Goal: Task Accomplishment & Management: Use online tool/utility

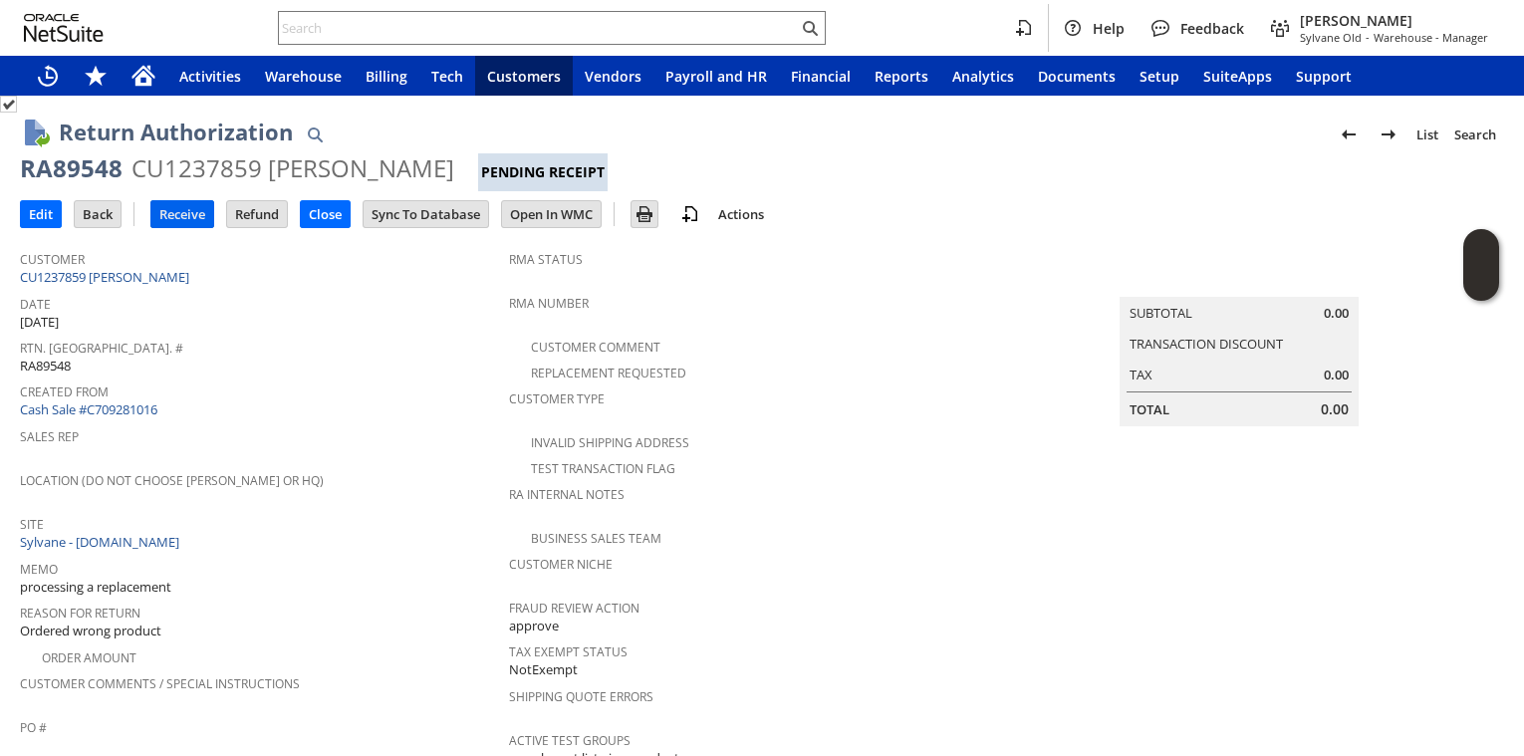
click at [197, 221] on input "Receive" at bounding box center [182, 214] width 62 height 26
click at [177, 220] on input "Receive" at bounding box center [182, 214] width 62 height 26
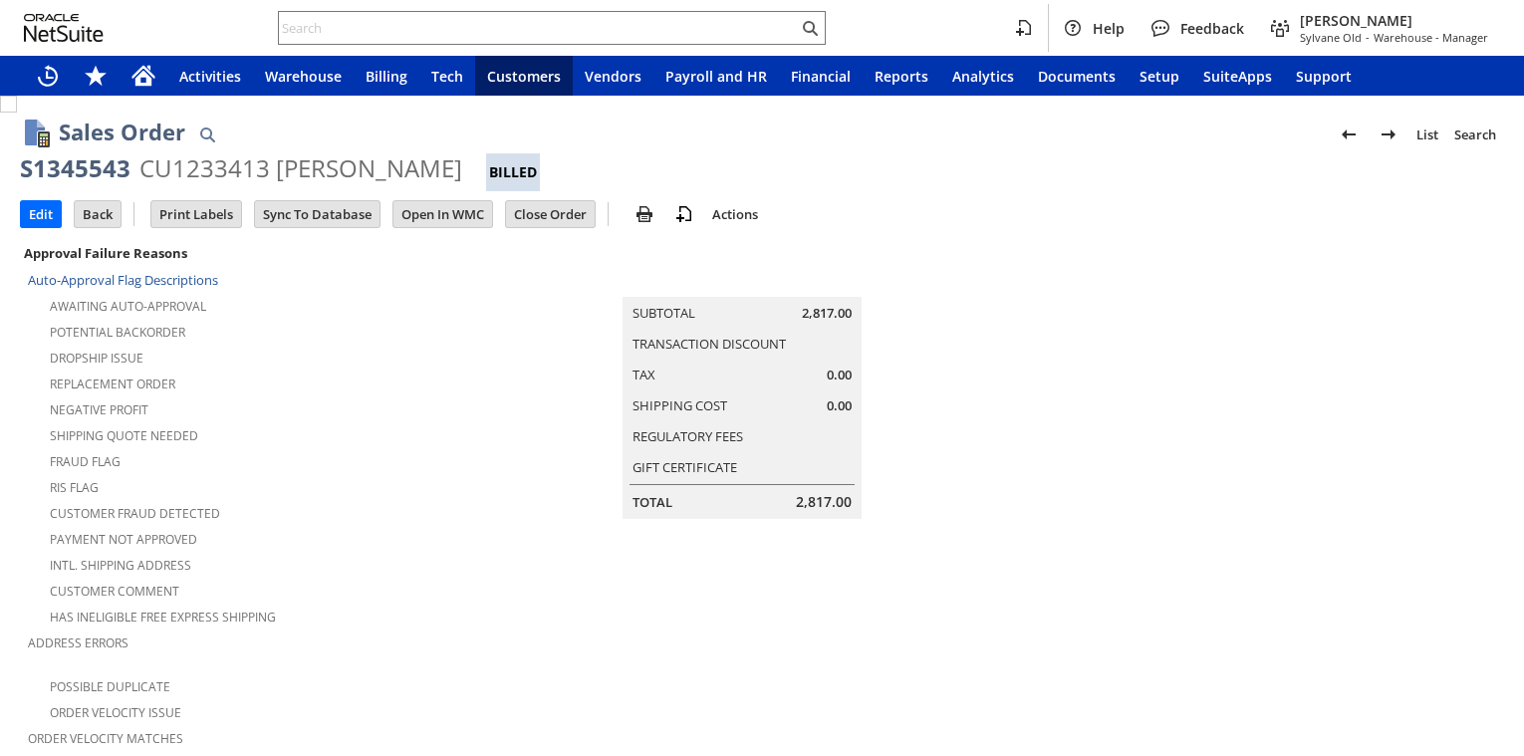
scroll to position [1447, 0]
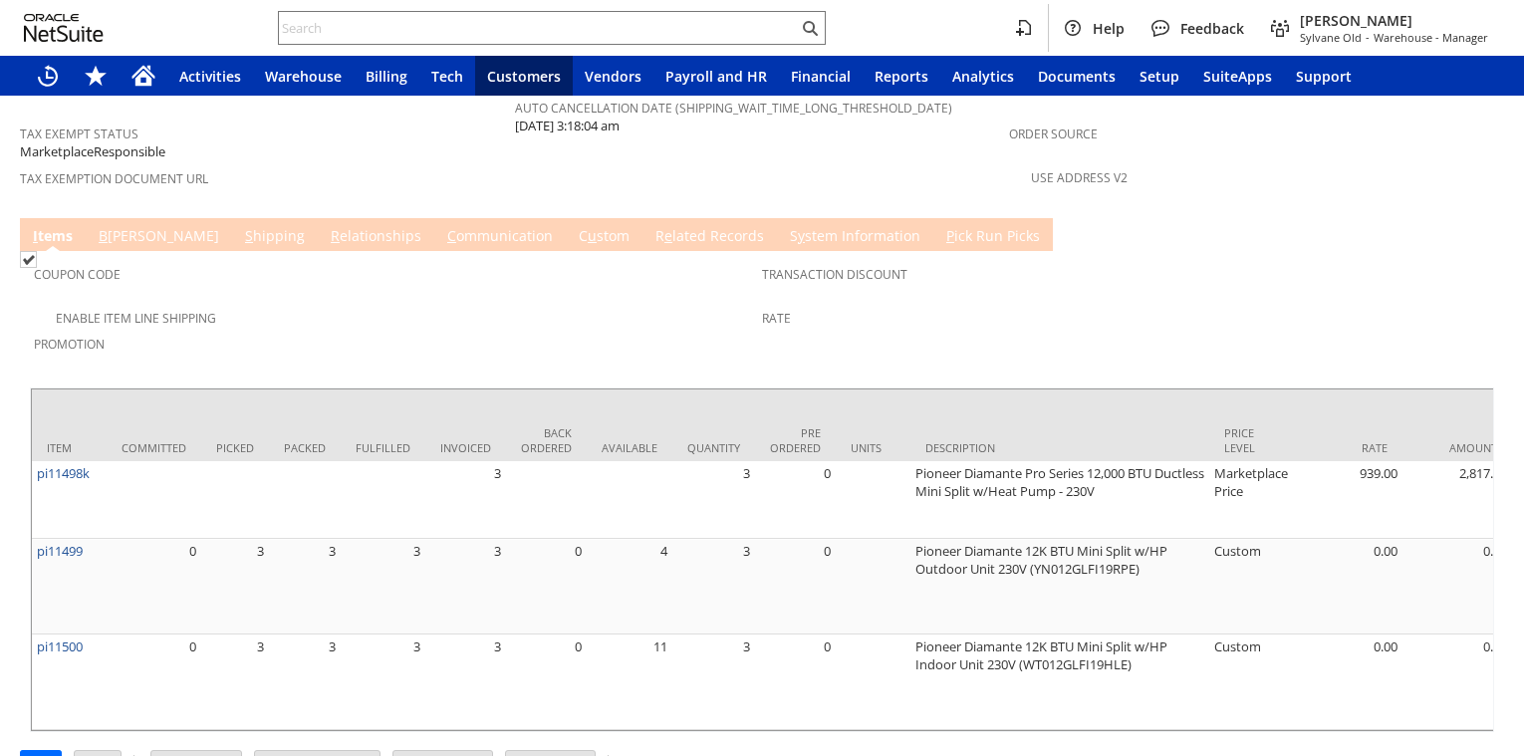
click at [651, 226] on link "R e lated Records" at bounding box center [710, 237] width 119 height 22
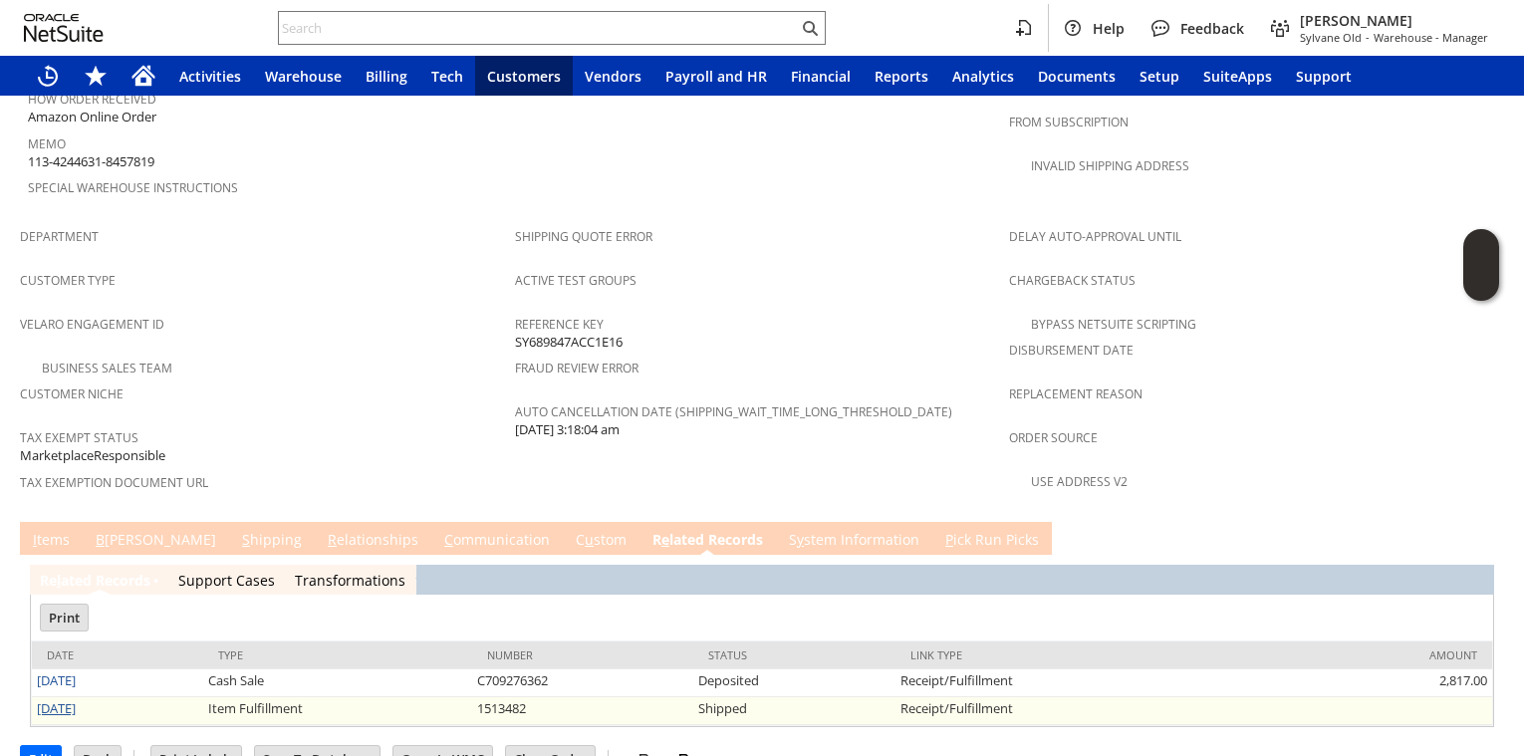
scroll to position [0, 0]
click at [76, 699] on link "8/11/2025" at bounding box center [56, 708] width 39 height 18
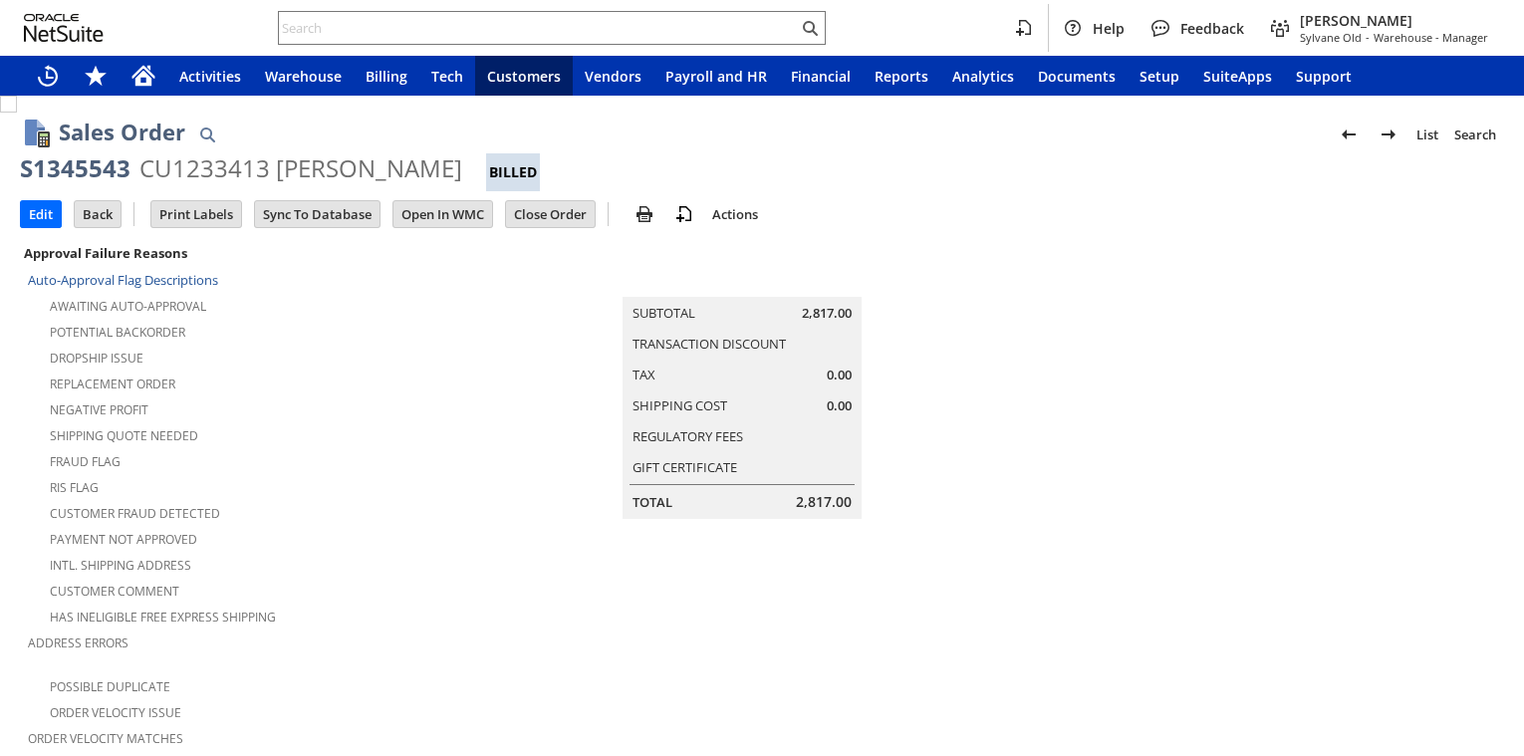
scroll to position [748, 0]
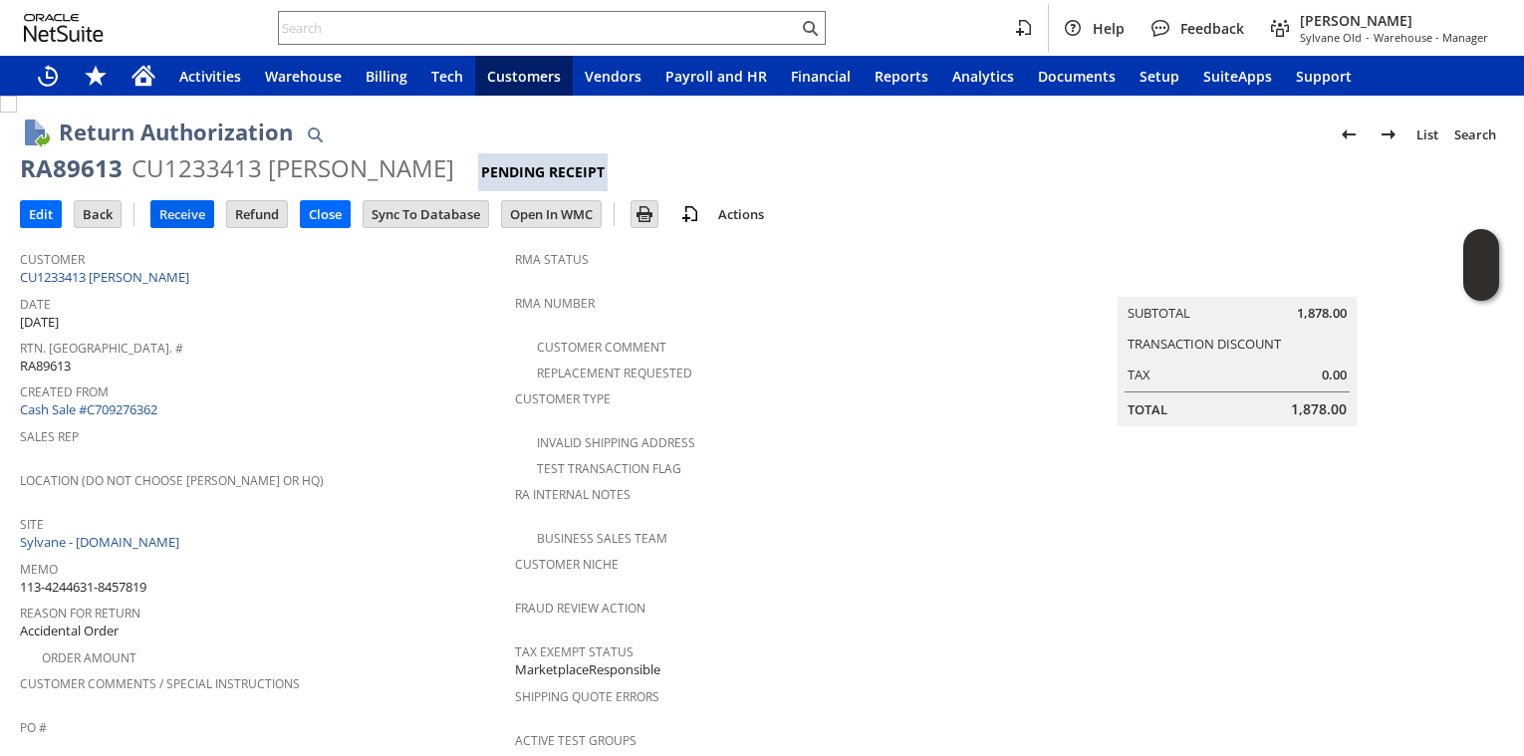
drag, startPoint x: 142, startPoint y: 232, endPoint x: 155, endPoint y: 221, distance: 17.0
click at [155, 221] on input "Receive" at bounding box center [182, 214] width 62 height 26
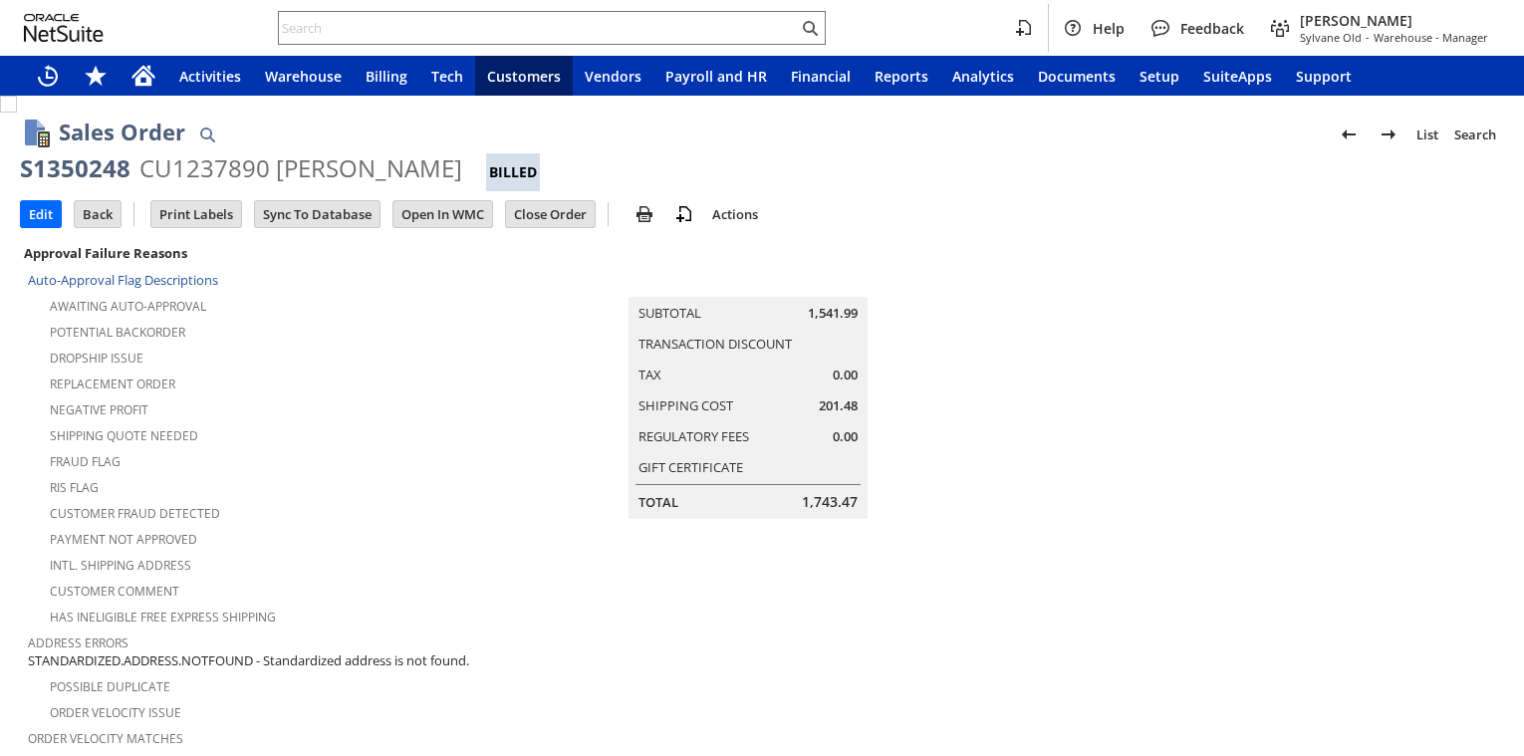
click at [412, 461] on div "Fraud Flag" at bounding box center [258, 459] width 460 height 24
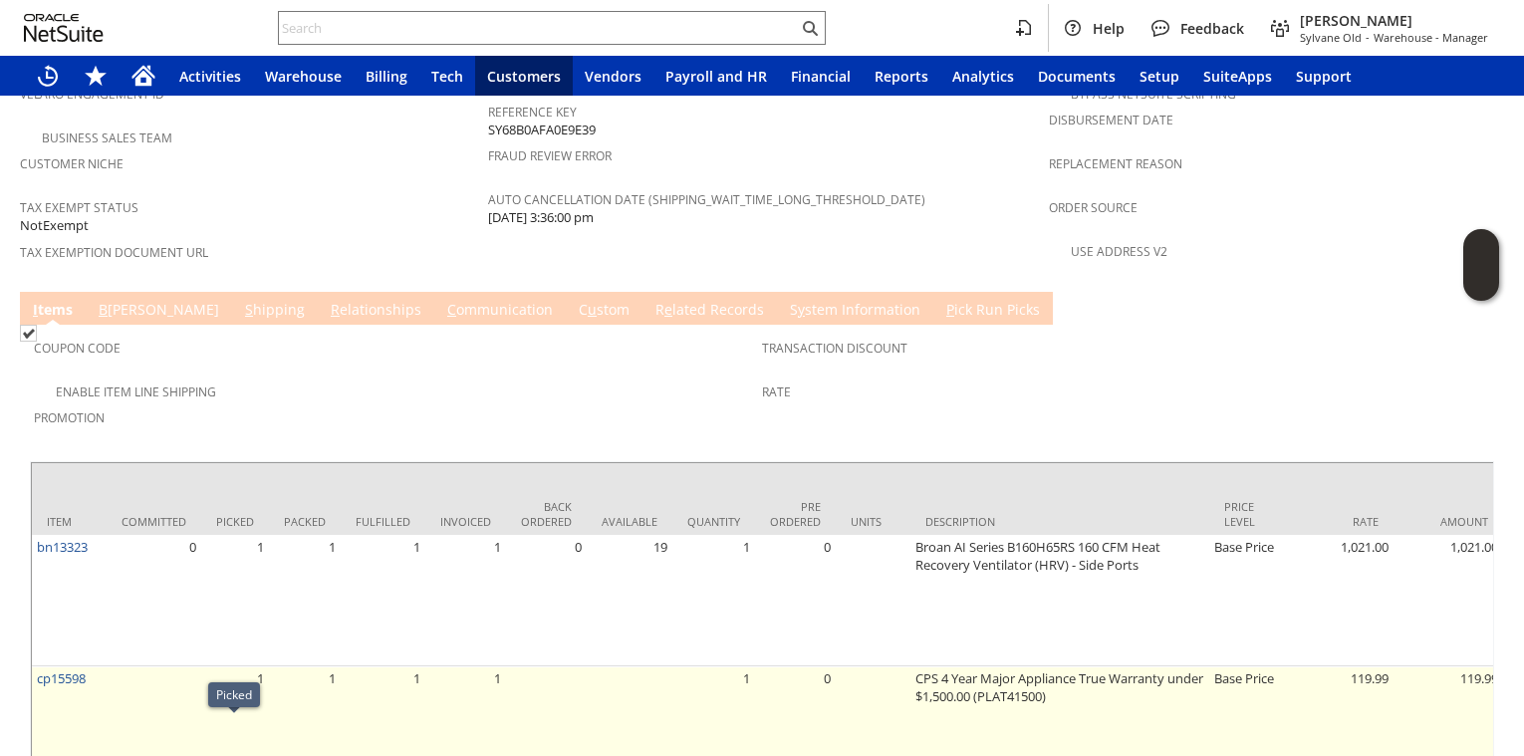
scroll to position [1293, 0]
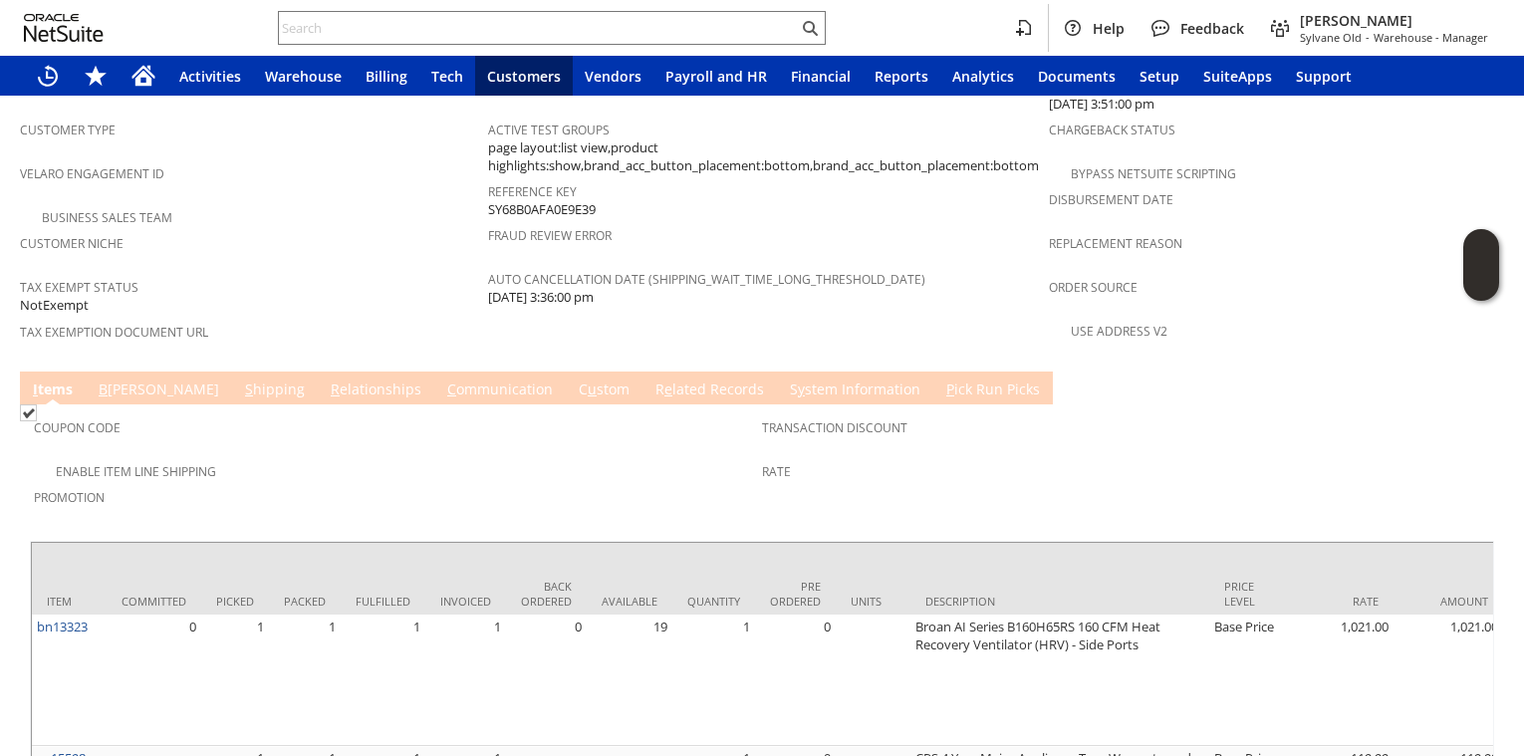
click at [240, 380] on link "S hipping" at bounding box center [275, 391] width 70 height 22
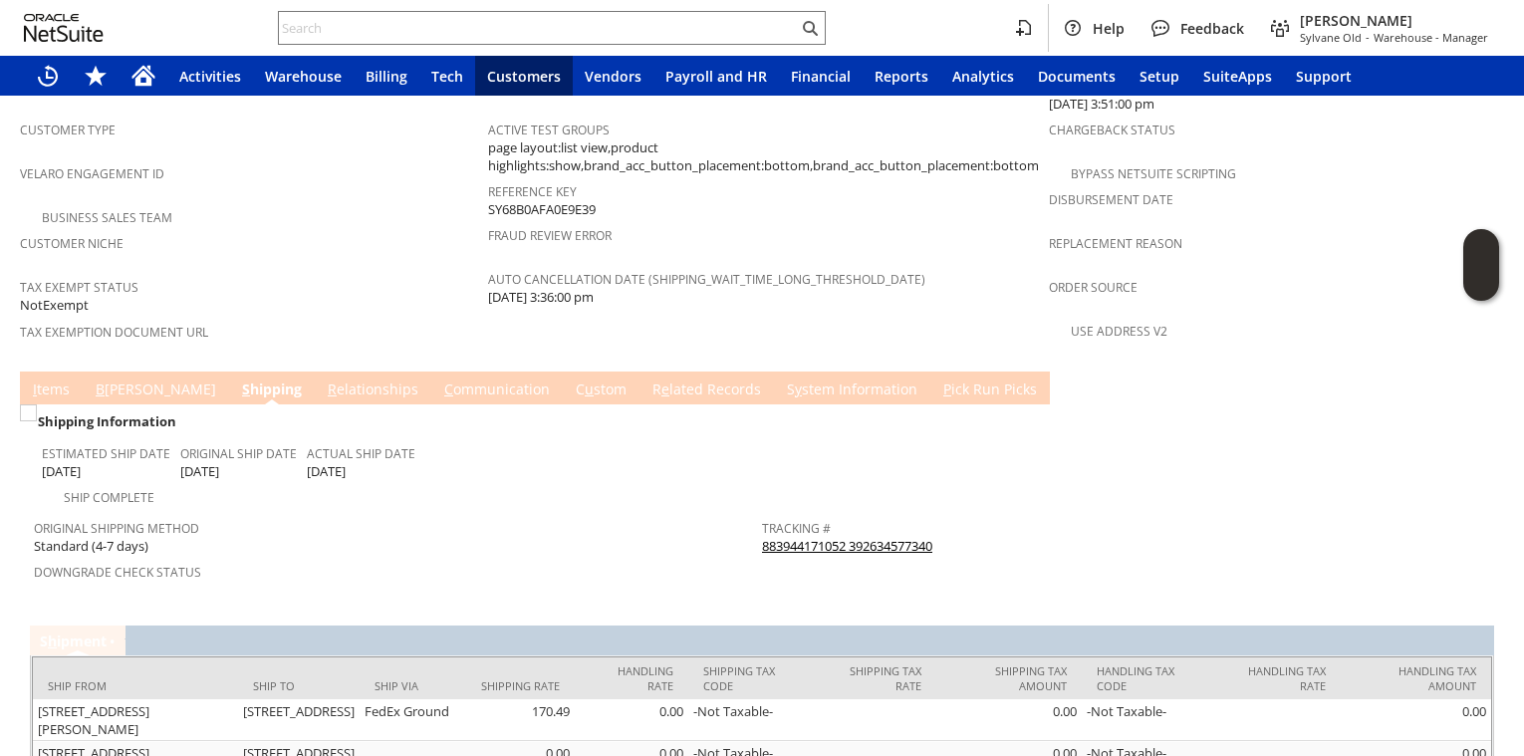
scroll to position [1408, 0]
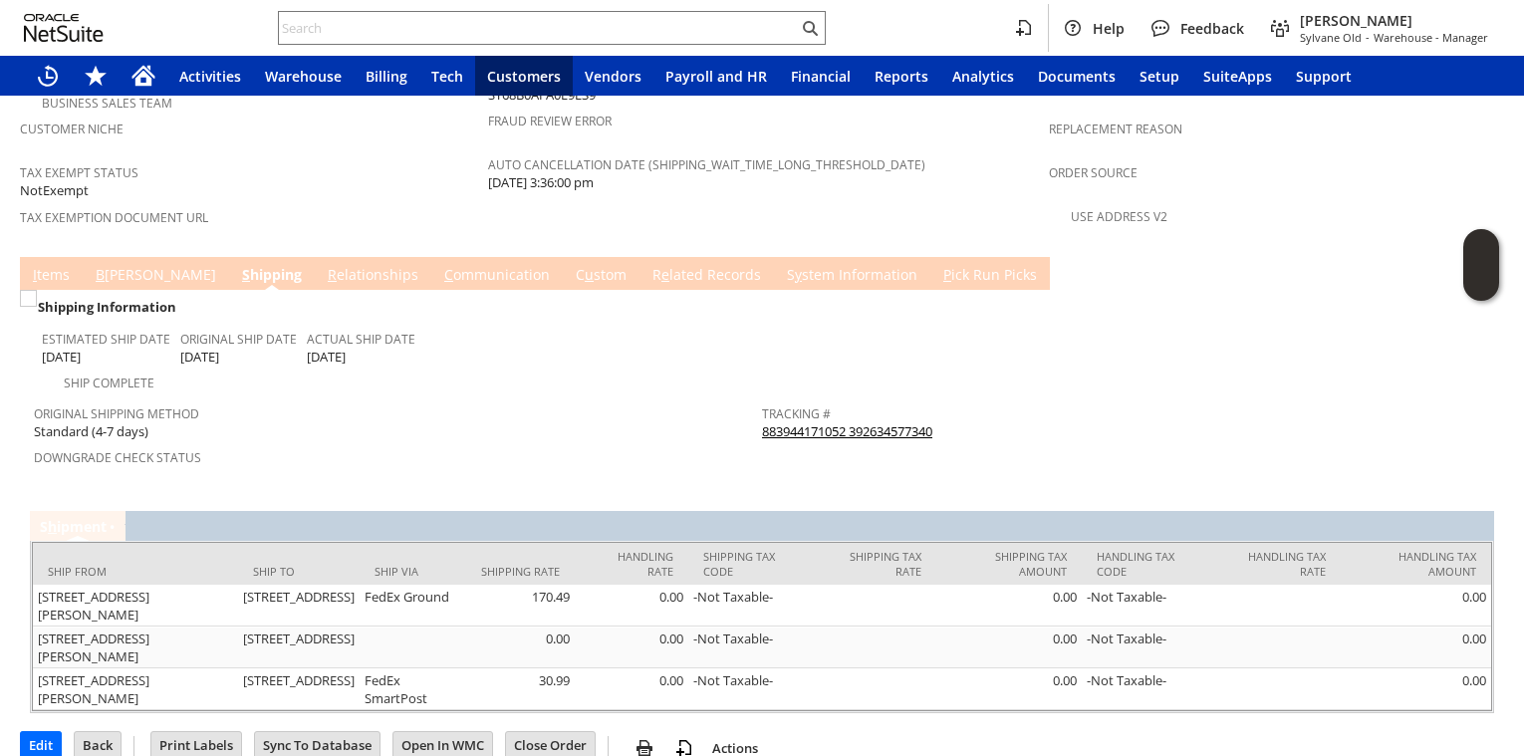
click at [42, 265] on link "I tems" at bounding box center [51, 276] width 47 height 22
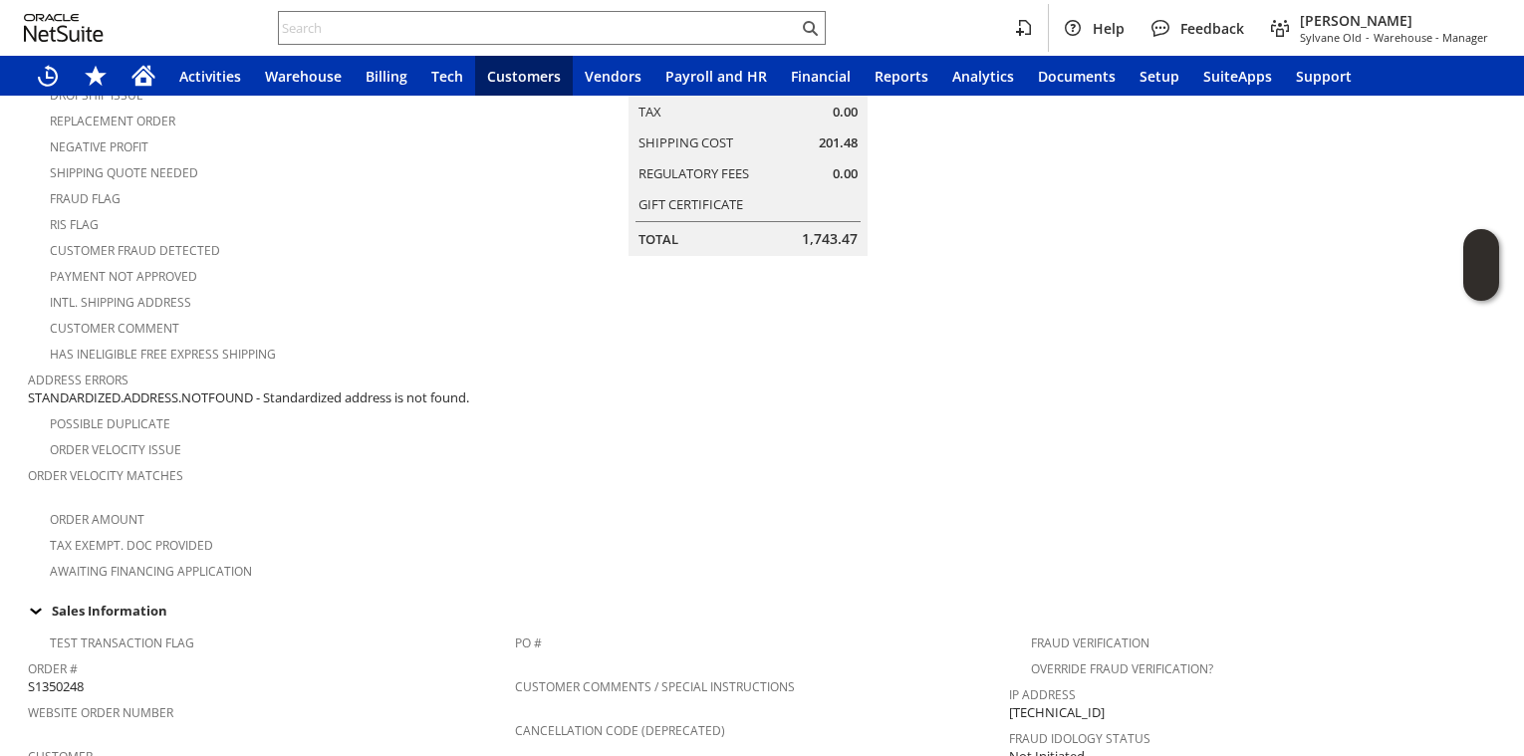
scroll to position [658, 0]
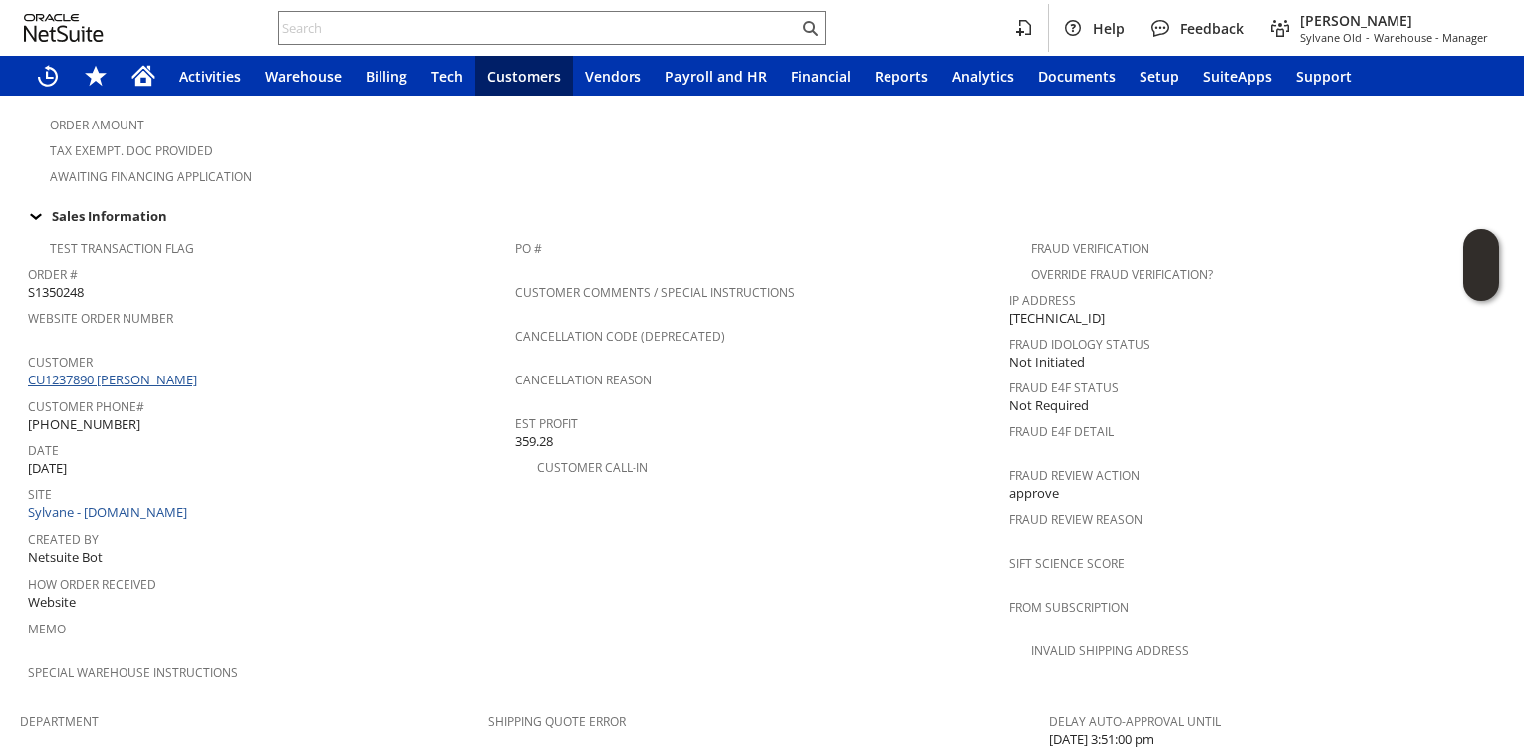
click at [155, 374] on link "CU1237890 Elizabeth Erickson" at bounding box center [115, 380] width 174 height 18
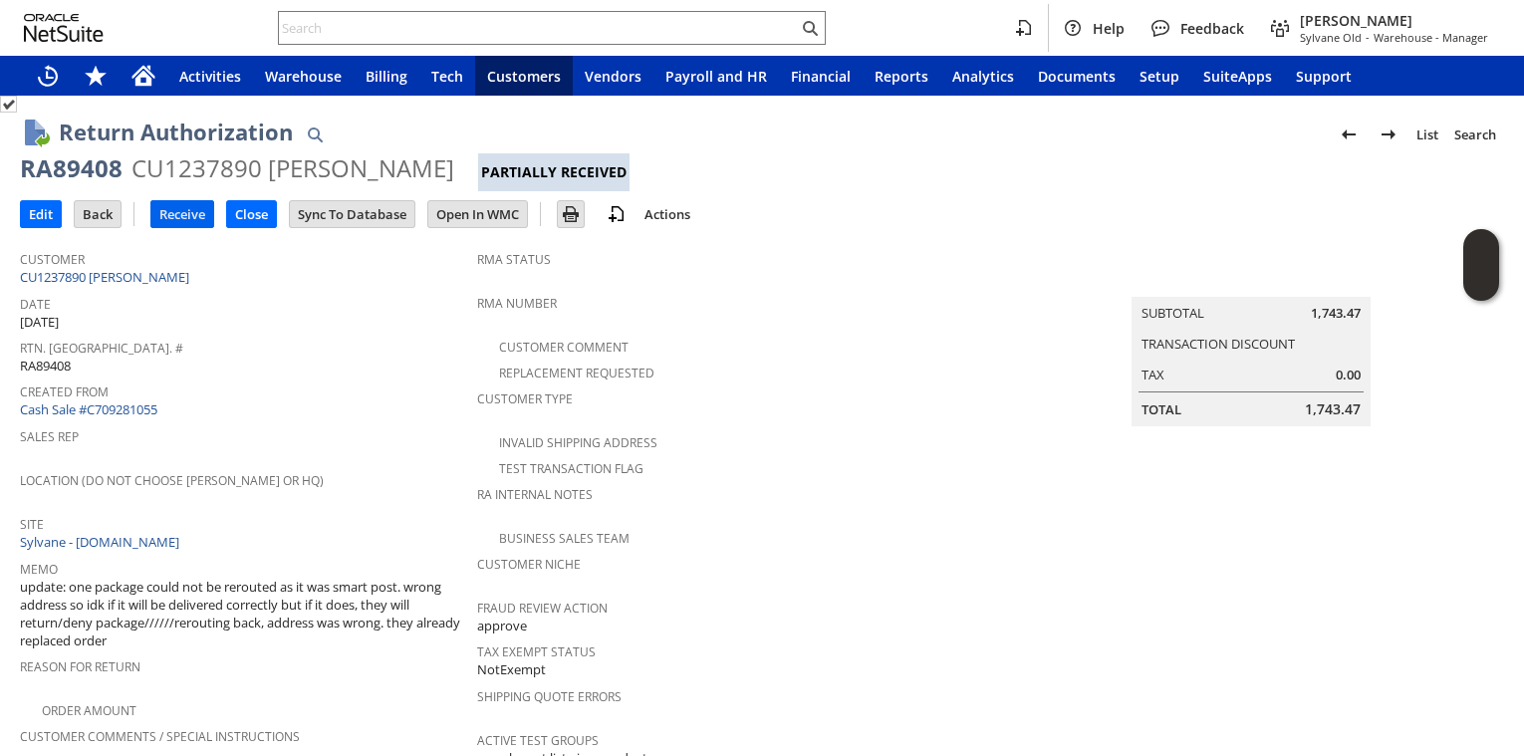
click at [174, 206] on input "Receive" at bounding box center [182, 214] width 62 height 26
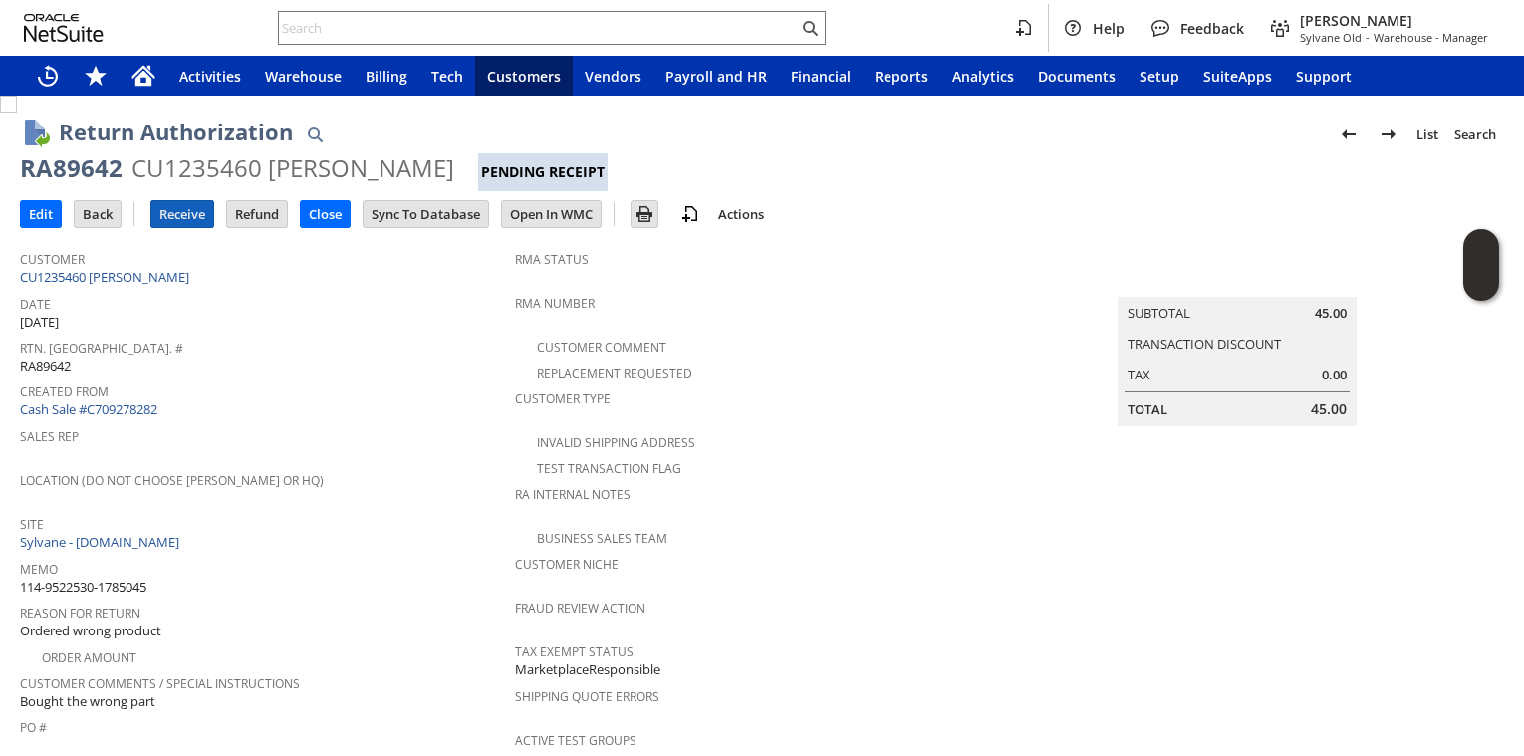
click at [188, 216] on input "Receive" at bounding box center [182, 214] width 62 height 26
click at [162, 269] on link "CU1235460 [PERSON_NAME]" at bounding box center [107, 277] width 174 height 18
click at [192, 218] on input "Receive" at bounding box center [182, 214] width 62 height 26
click at [182, 224] on input "Receive" at bounding box center [182, 214] width 62 height 26
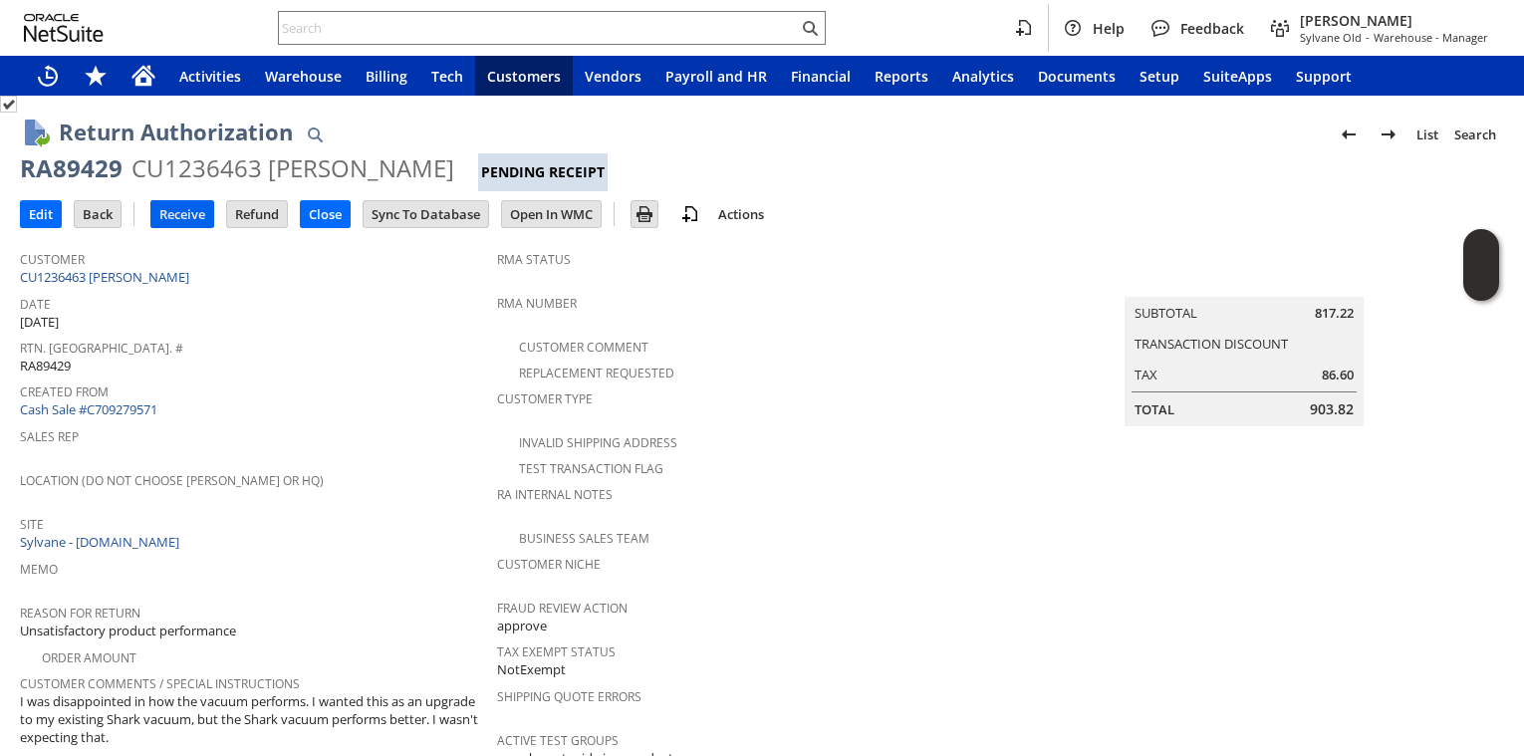
click at [188, 208] on input "Receive" at bounding box center [182, 214] width 62 height 26
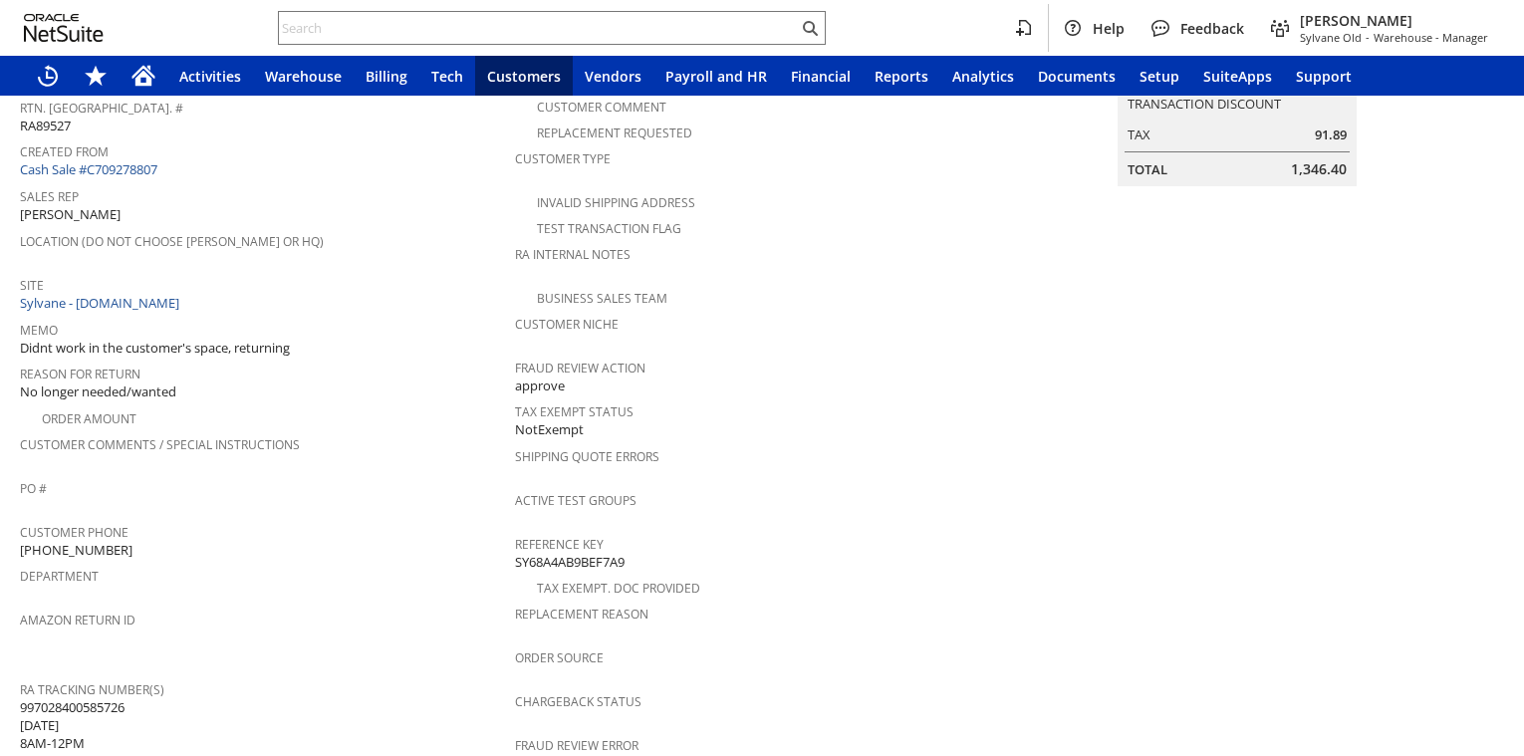
scroll to position [1052, 0]
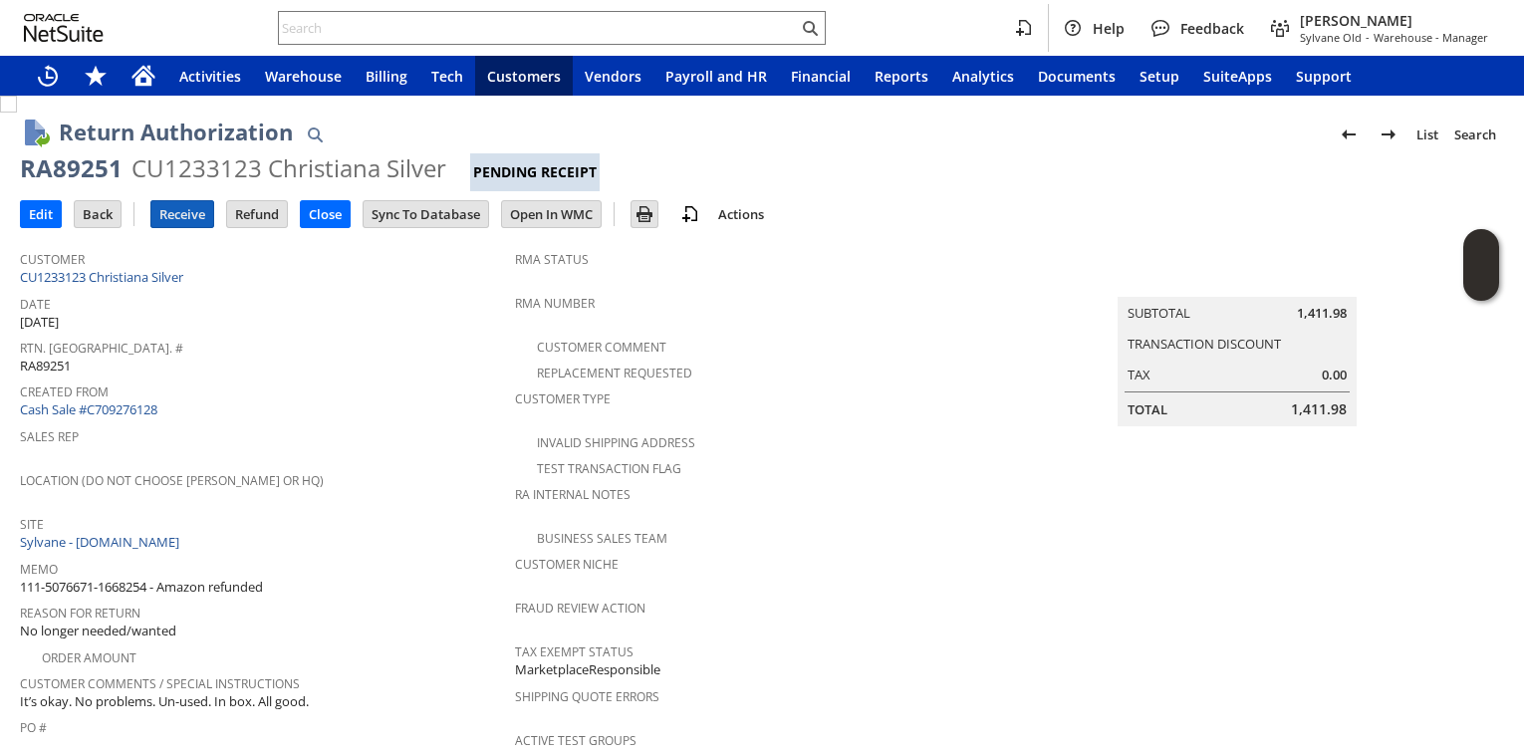
click at [176, 213] on input "Receive" at bounding box center [182, 214] width 62 height 26
